Goal: Information Seeking & Learning: Learn about a topic

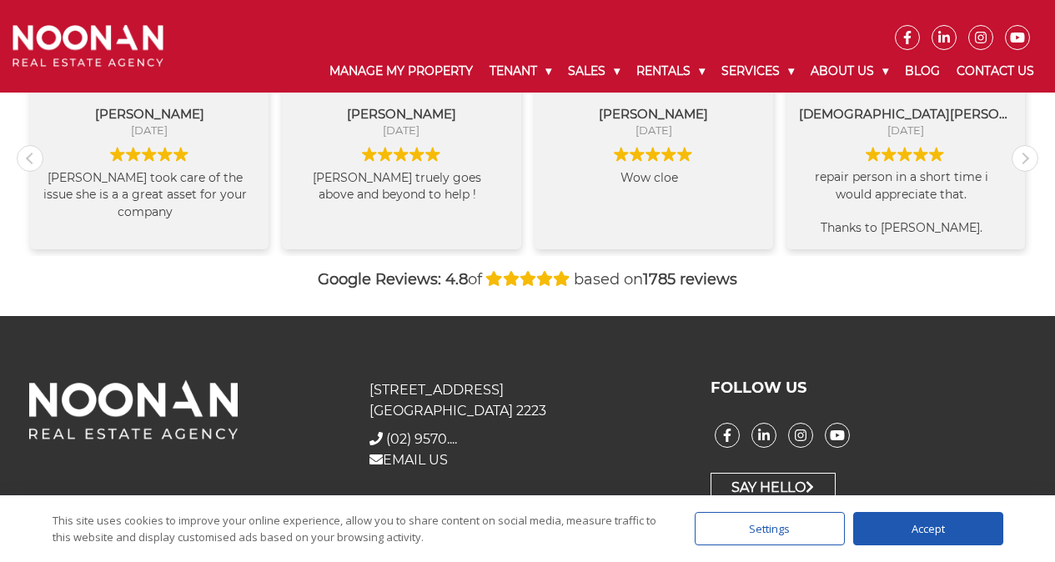
scroll to position [1871, 0]
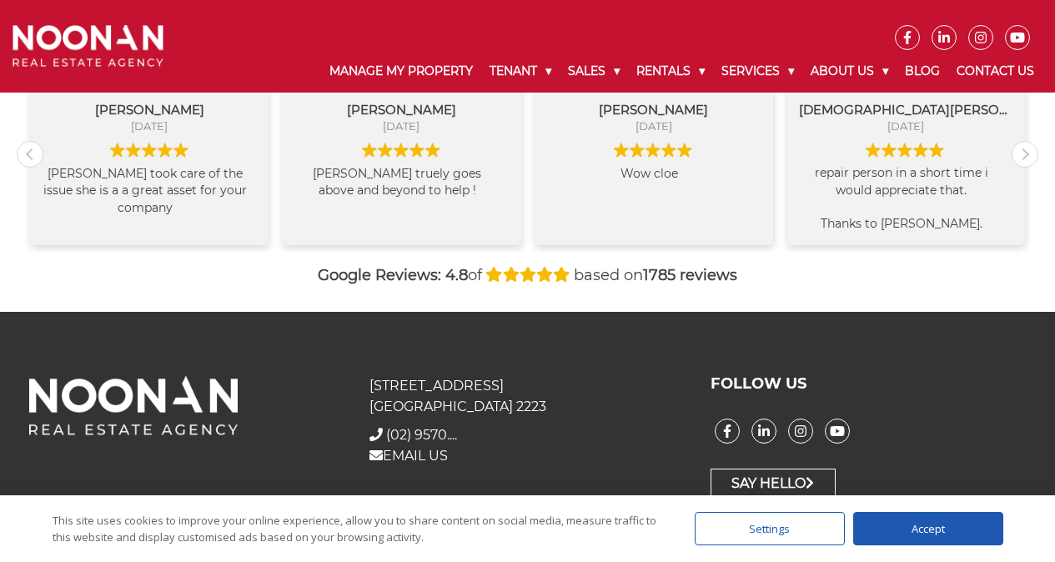
drag, startPoint x: 373, startPoint y: 380, endPoint x: 502, endPoint y: 409, distance: 132.4
click at [502, 409] on p "31 Morts Road Mortdale NSW 2223" at bounding box center [526, 396] width 315 height 42
click at [424, 438] on span "(02) 9570...." at bounding box center [421, 435] width 71 height 16
click at [442, 455] on link "EMAIL US" at bounding box center [408, 456] width 78 height 16
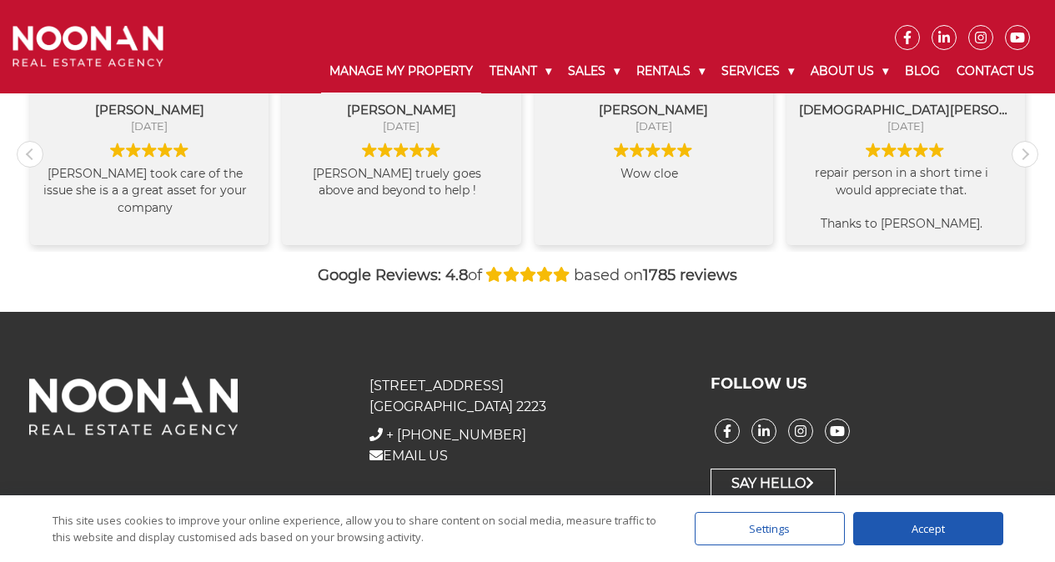
click at [433, 72] on link "Manage My Property" at bounding box center [401, 71] width 160 height 43
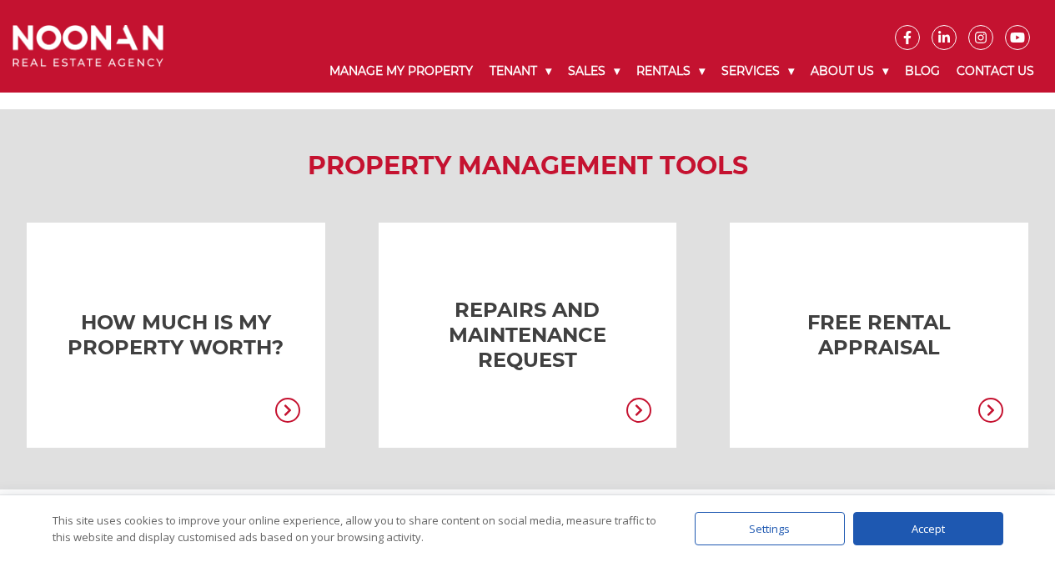
scroll to position [1373, 0]
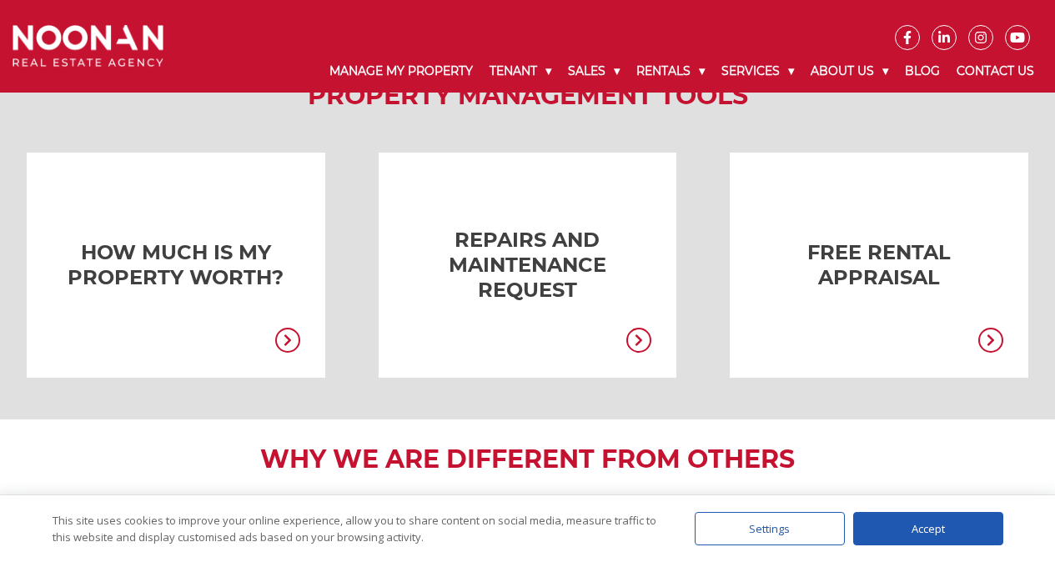
click at [560, 272] on link at bounding box center [503, 265] width 299 height 225
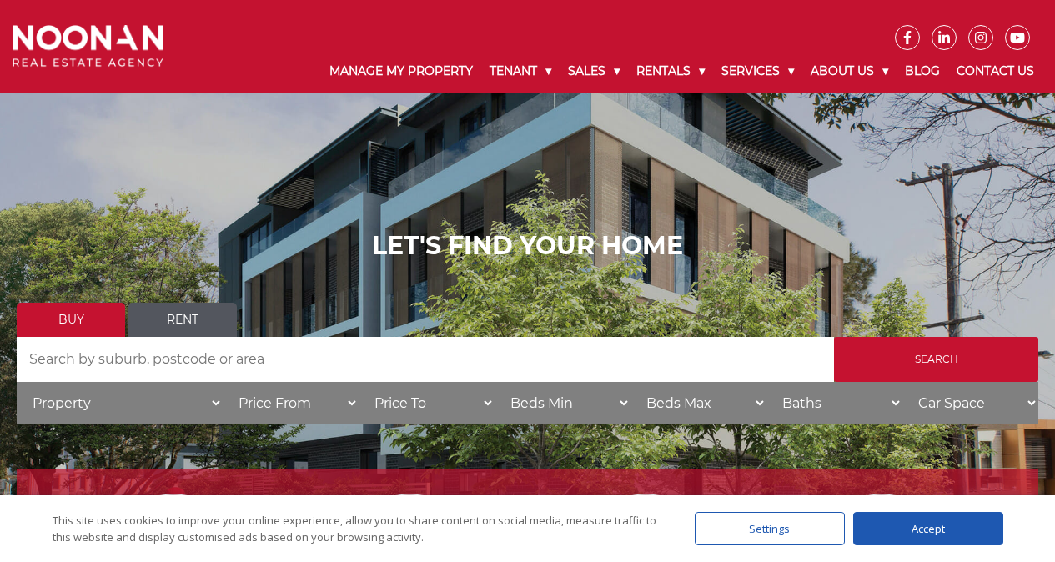
click at [300, 356] on input "Search by Address" at bounding box center [425, 359] width 817 height 45
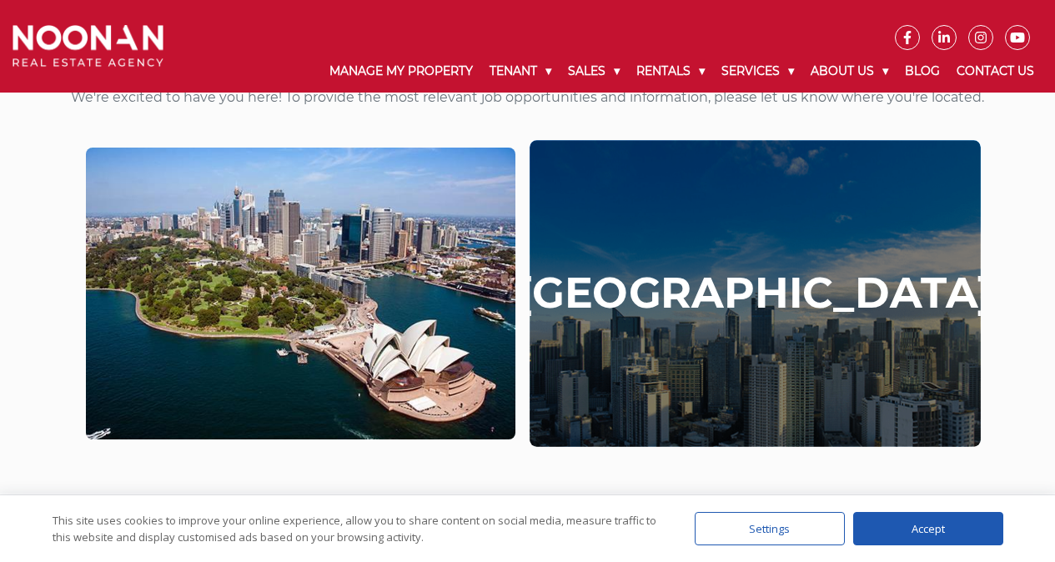
scroll to position [344, 0]
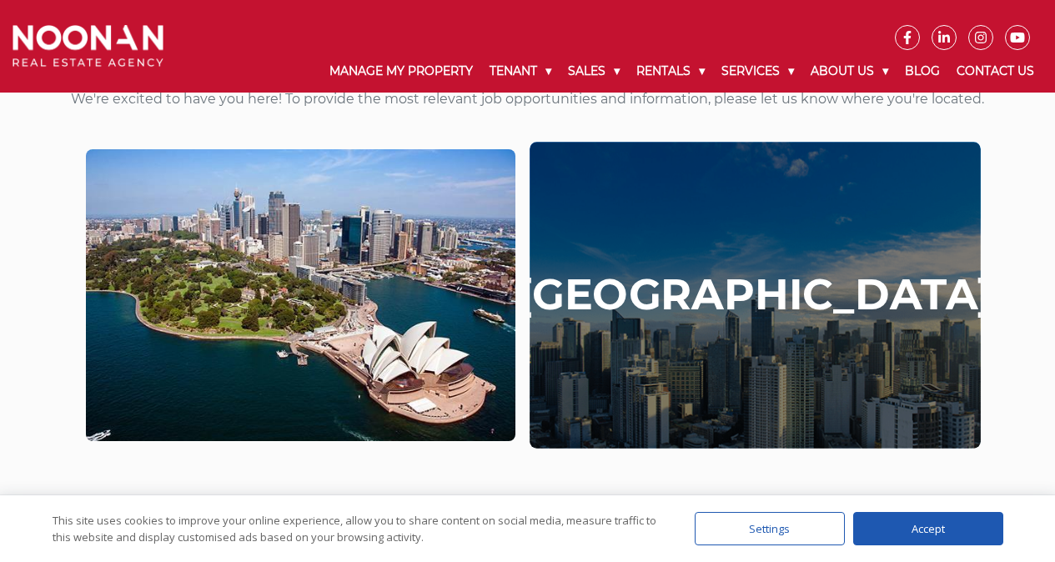
click at [819, 329] on div "Philippines" at bounding box center [755, 296] width 450 height 307
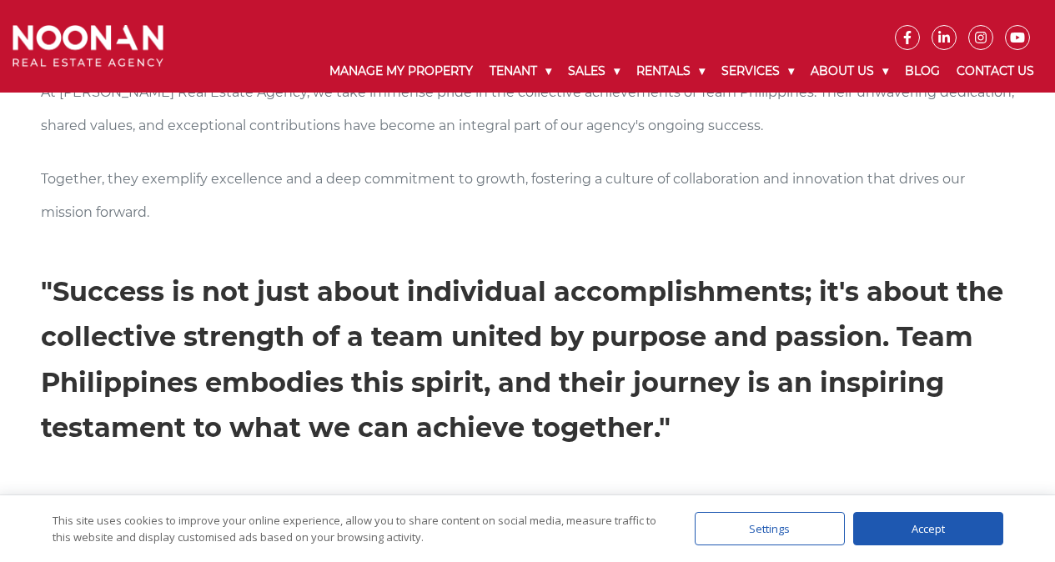
scroll to position [1404, 0]
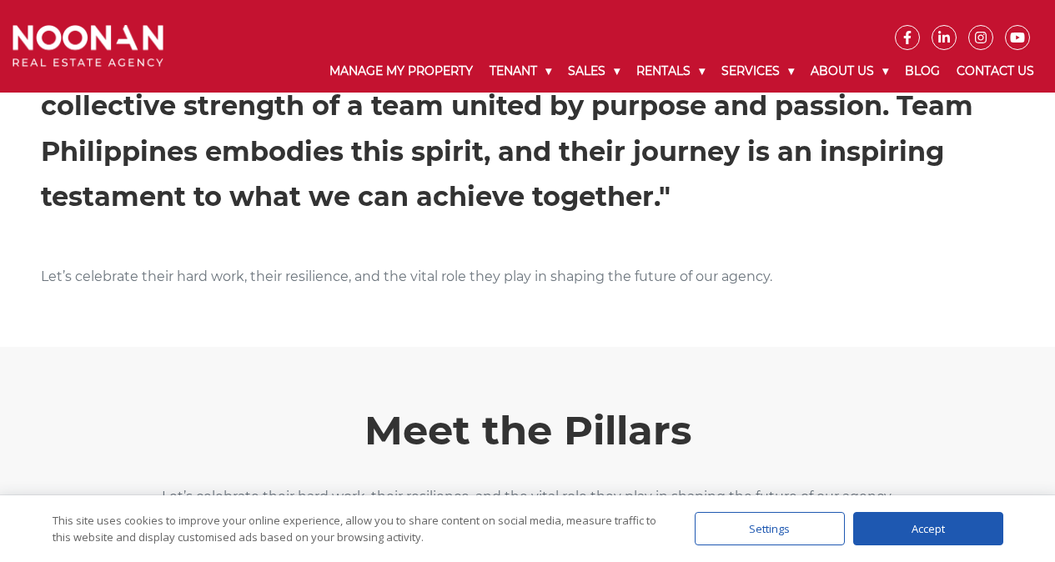
click at [957, 539] on div "Accept" at bounding box center [928, 528] width 150 height 33
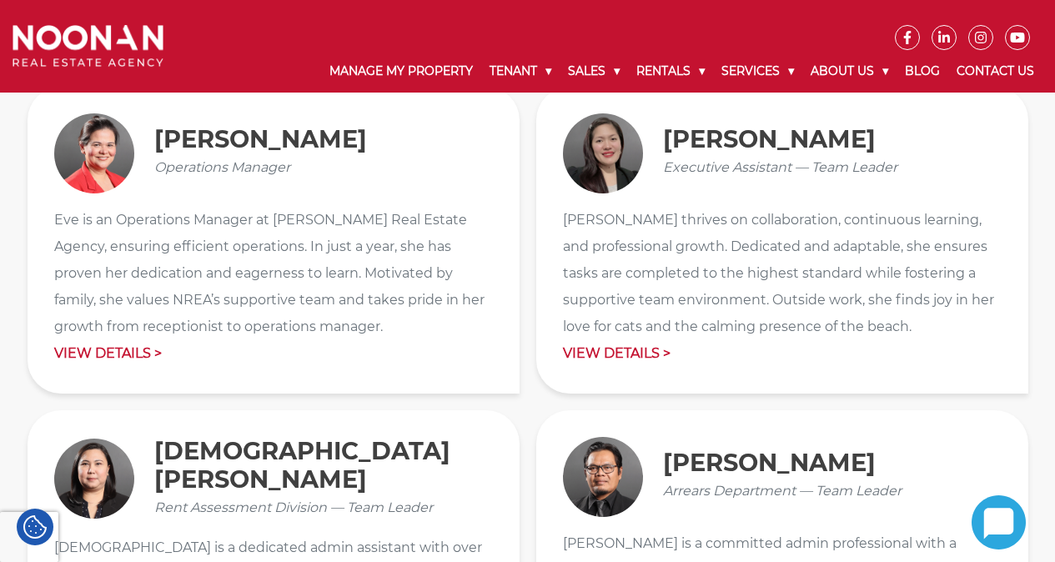
scroll to position [1858, 0]
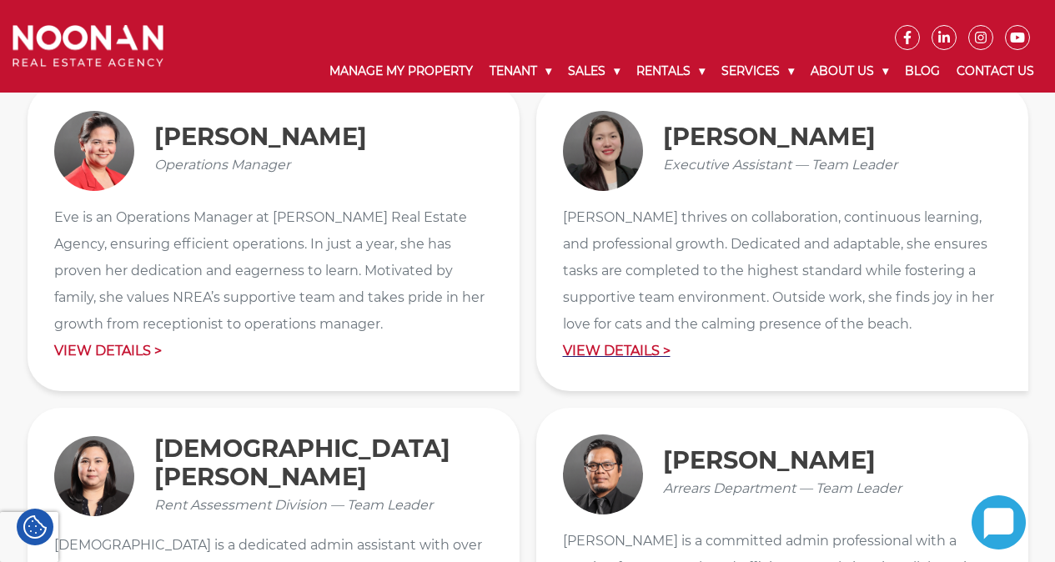
click at [619, 353] on p "View Details >" at bounding box center [782, 351] width 439 height 27
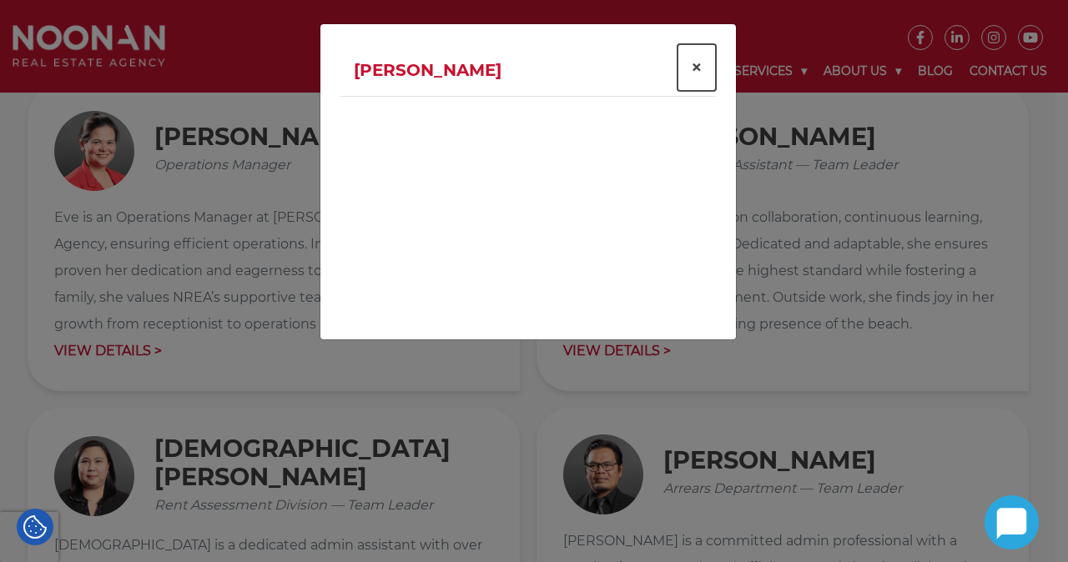
drag, startPoint x: 696, startPoint y: 63, endPoint x: 685, endPoint y: 96, distance: 34.3
click at [695, 63] on span "×" at bounding box center [697, 67] width 12 height 24
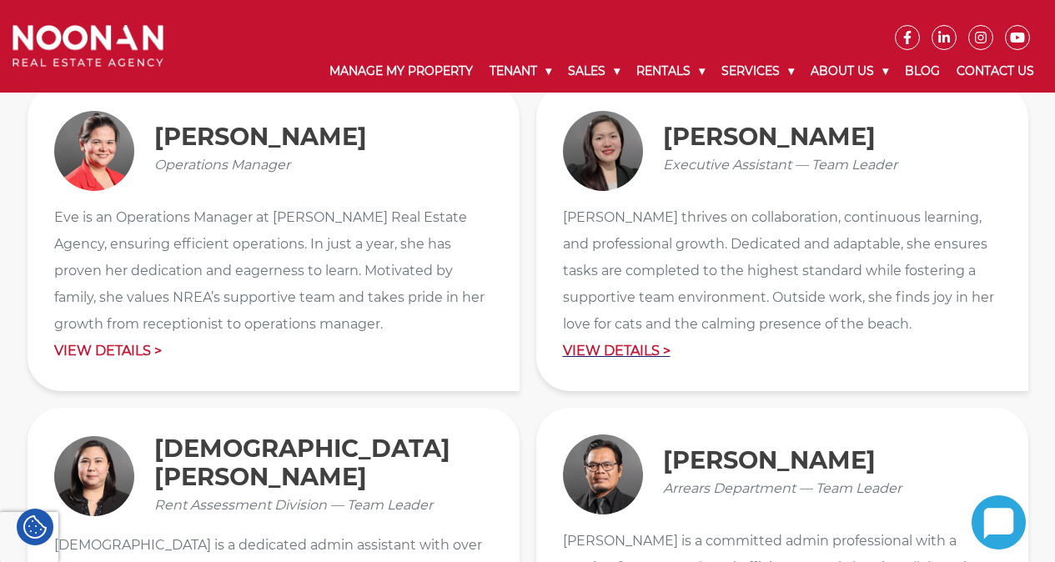
click at [626, 352] on p "View Details >" at bounding box center [782, 351] width 439 height 27
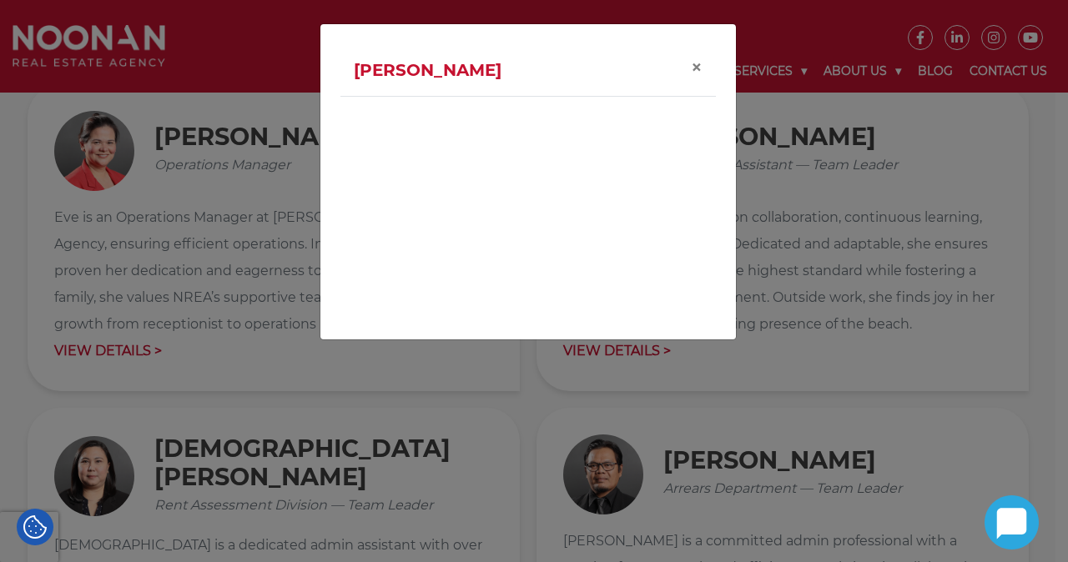
drag, startPoint x: 856, startPoint y: 304, endPoint x: 837, endPoint y: 349, distance: 49.0
click at [855, 304] on div "[PERSON_NAME] ×" at bounding box center [534, 281] width 1068 height 562
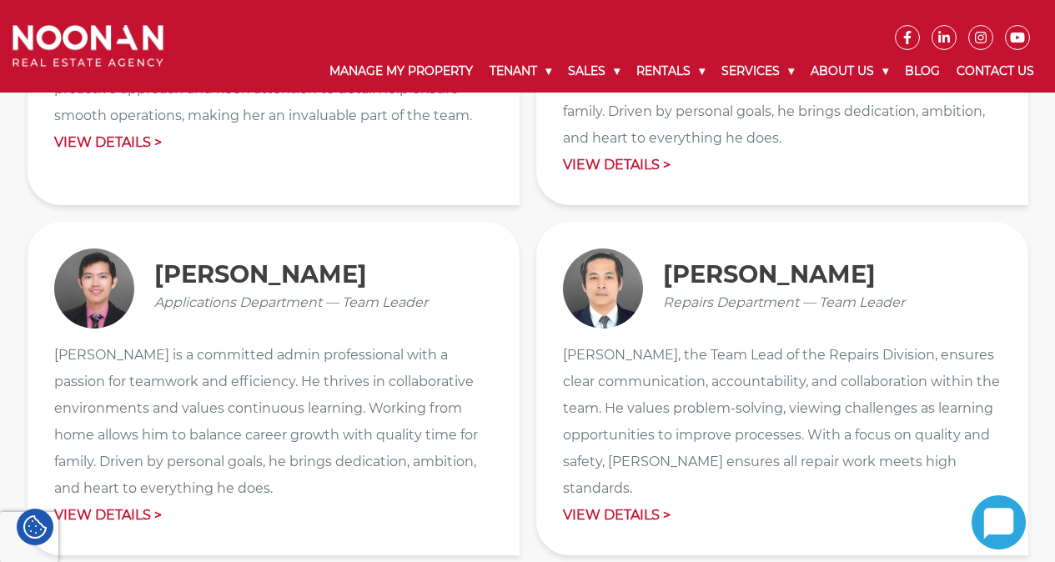
scroll to position [2399, 0]
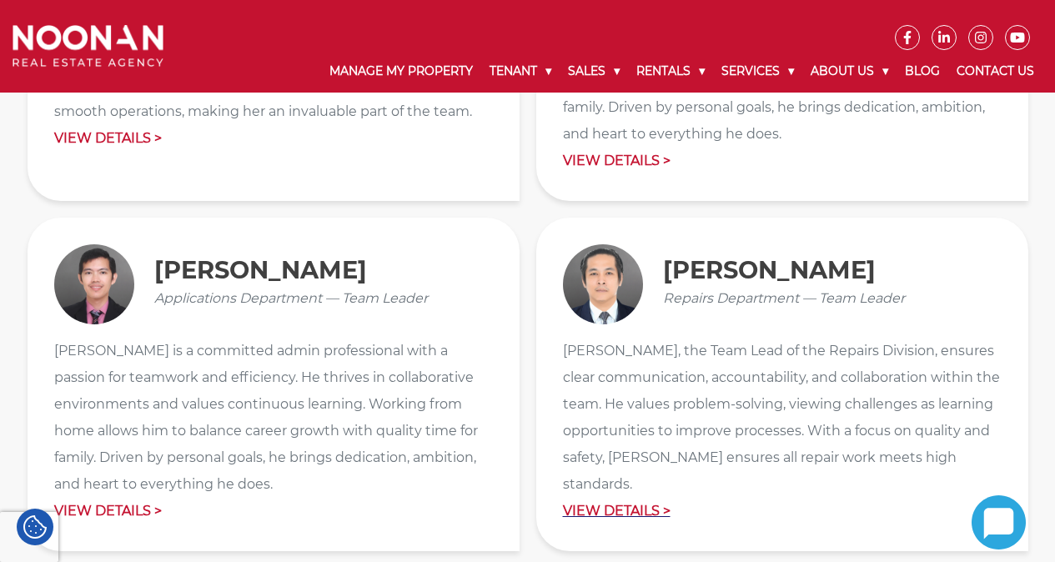
click at [629, 498] on p "View Details >" at bounding box center [782, 511] width 439 height 27
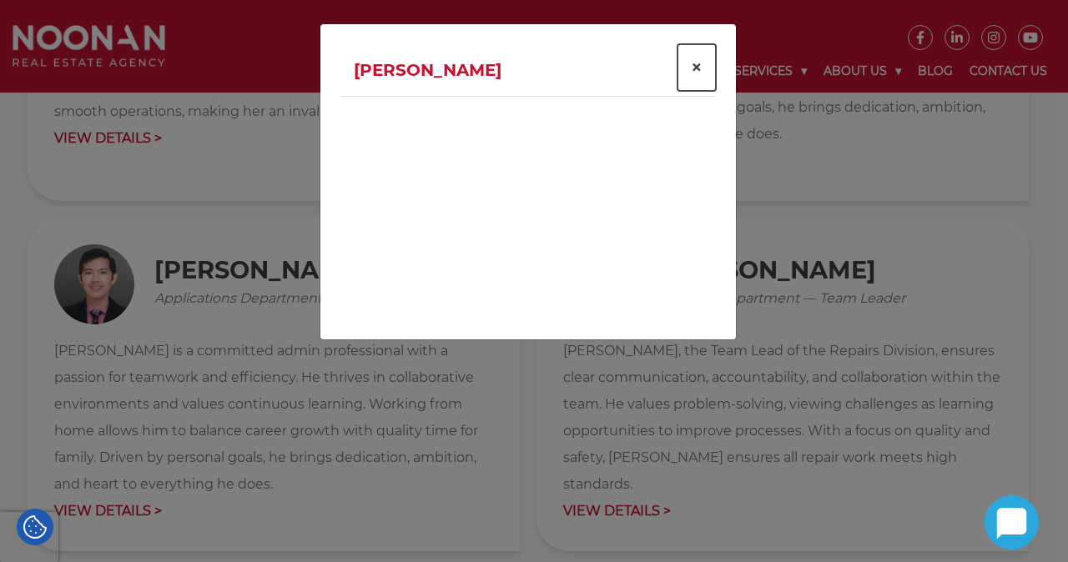
click at [696, 66] on span "×" at bounding box center [697, 67] width 12 height 24
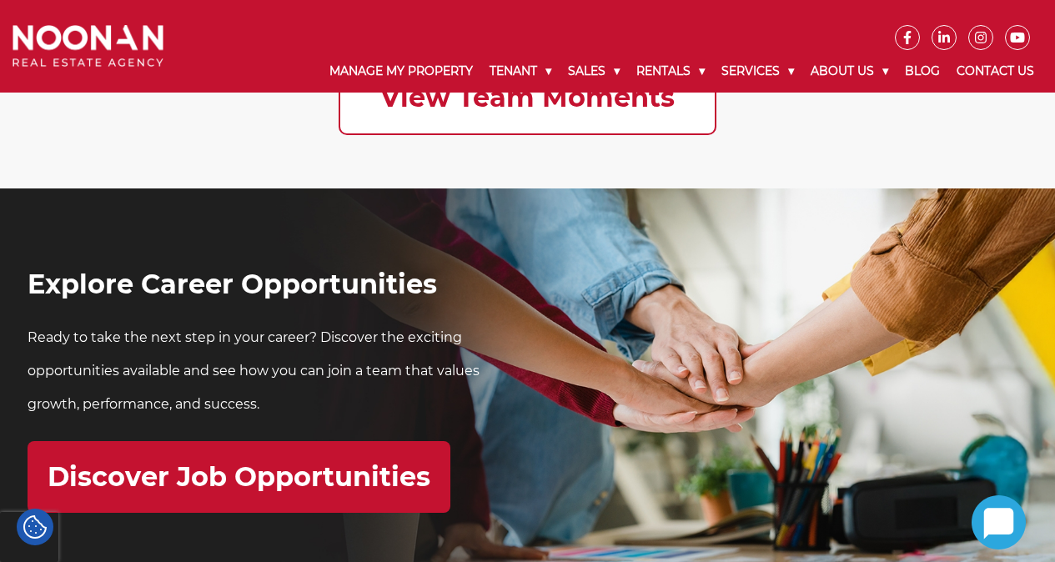
scroll to position [4844, 0]
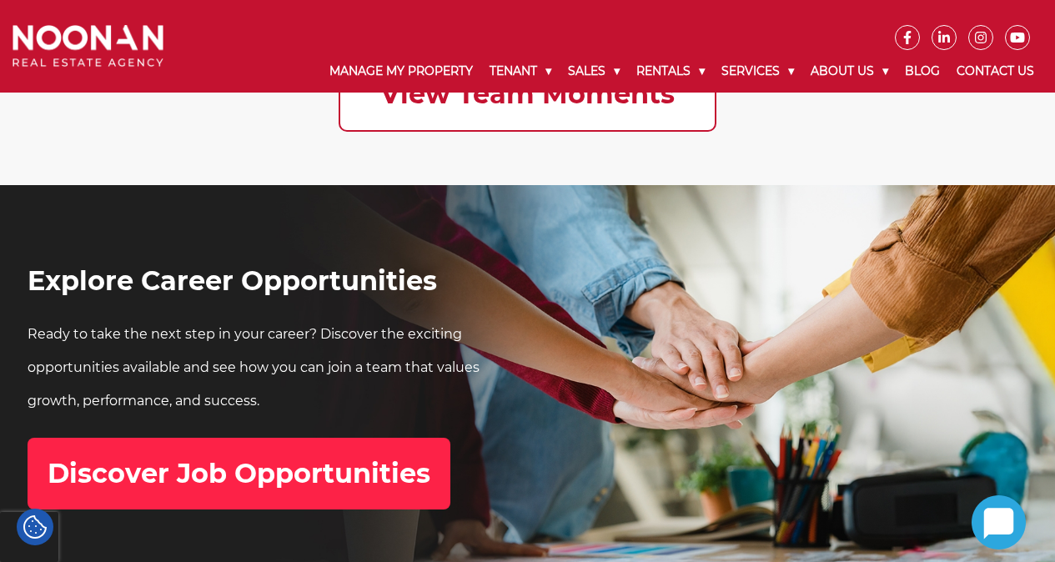
click at [348, 476] on h2 "Discover Job Opportunities" at bounding box center [239, 474] width 383 height 32
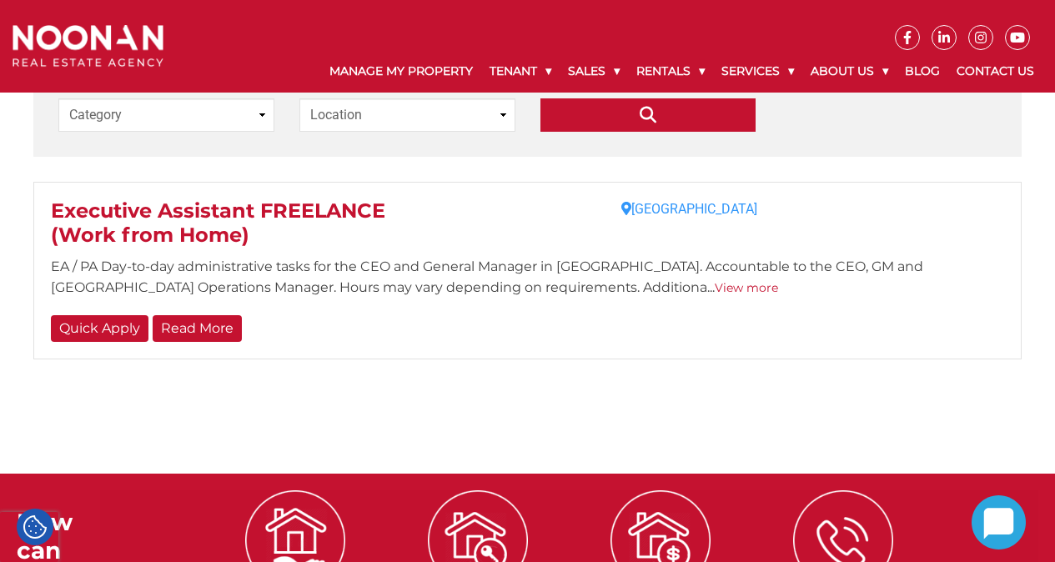
scroll to position [338, 0]
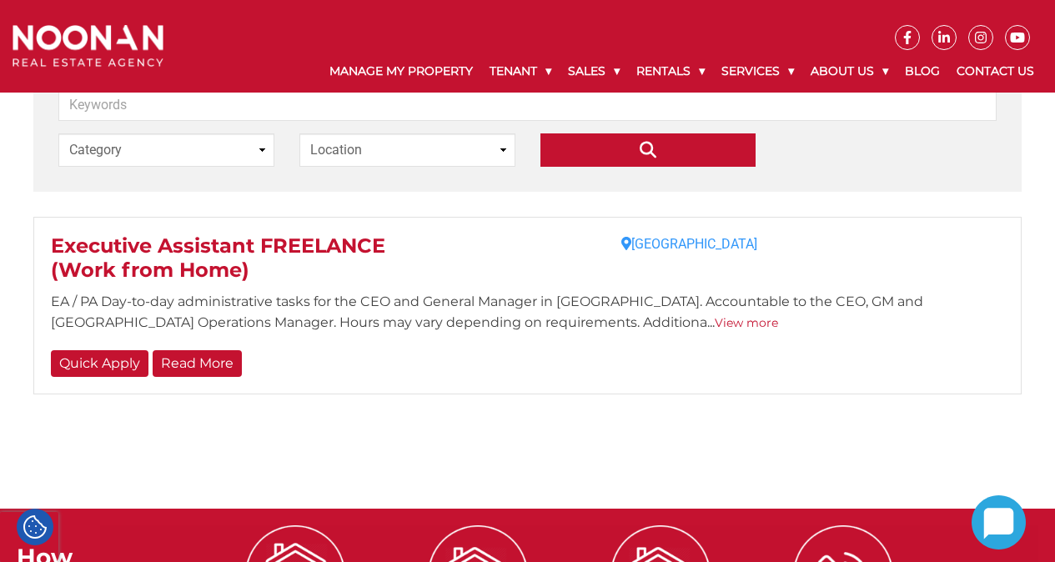
click at [715, 322] on link "View more" at bounding box center [746, 322] width 63 height 15
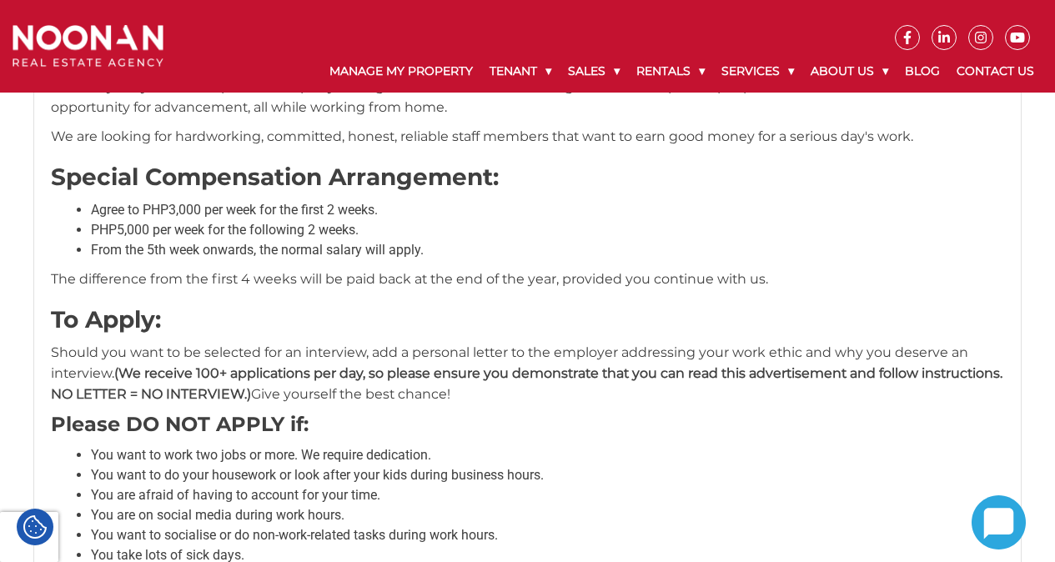
scroll to position [802, 0]
